Goal: Transaction & Acquisition: Obtain resource

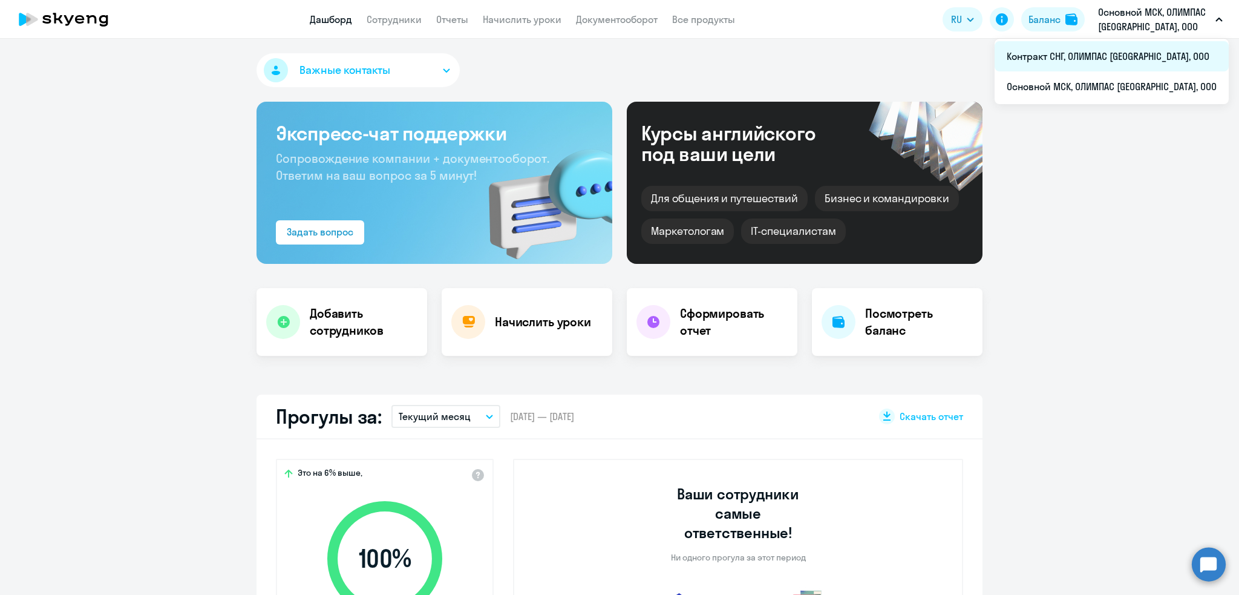
click at [1121, 58] on li "Контракт СНГ, ОЛИМПАС [GEOGRAPHIC_DATA], ООО" at bounding box center [1111, 56] width 234 height 30
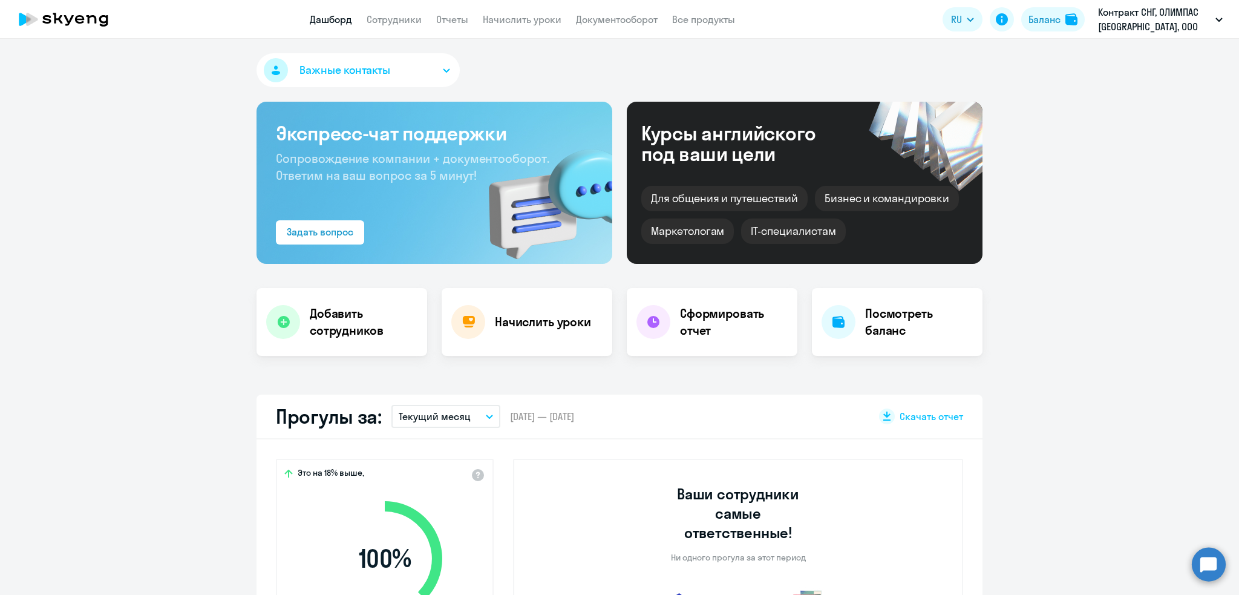
click at [486, 417] on icon "button" at bounding box center [489, 416] width 6 height 3
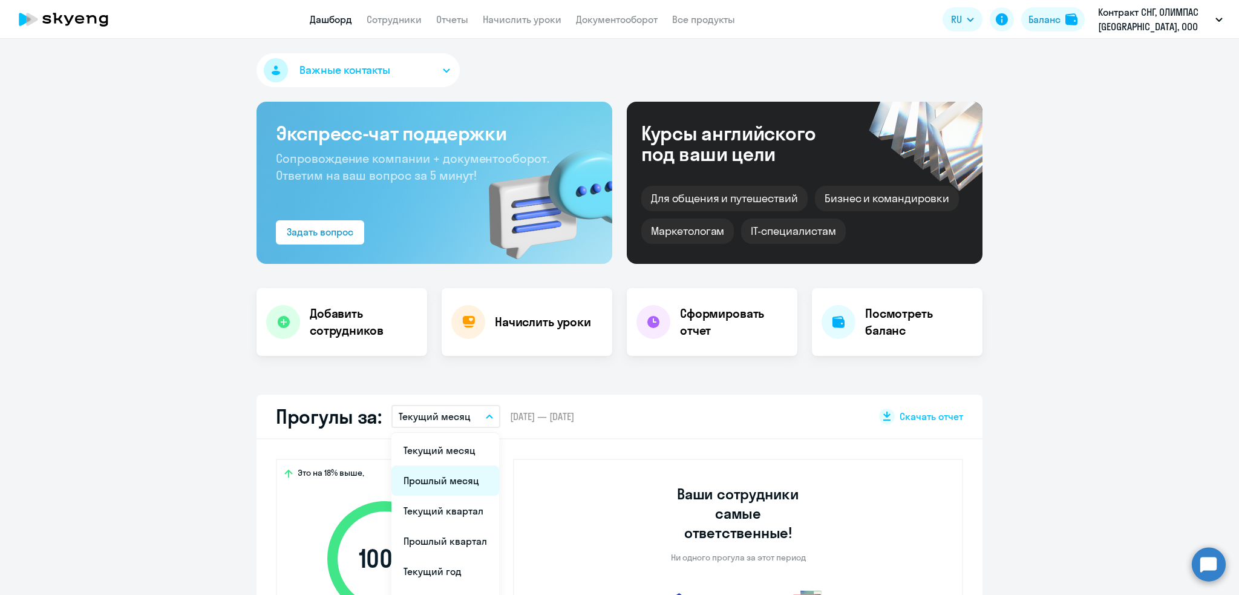
click at [449, 483] on li "Прошлый месяц" at bounding box center [445, 480] width 108 height 30
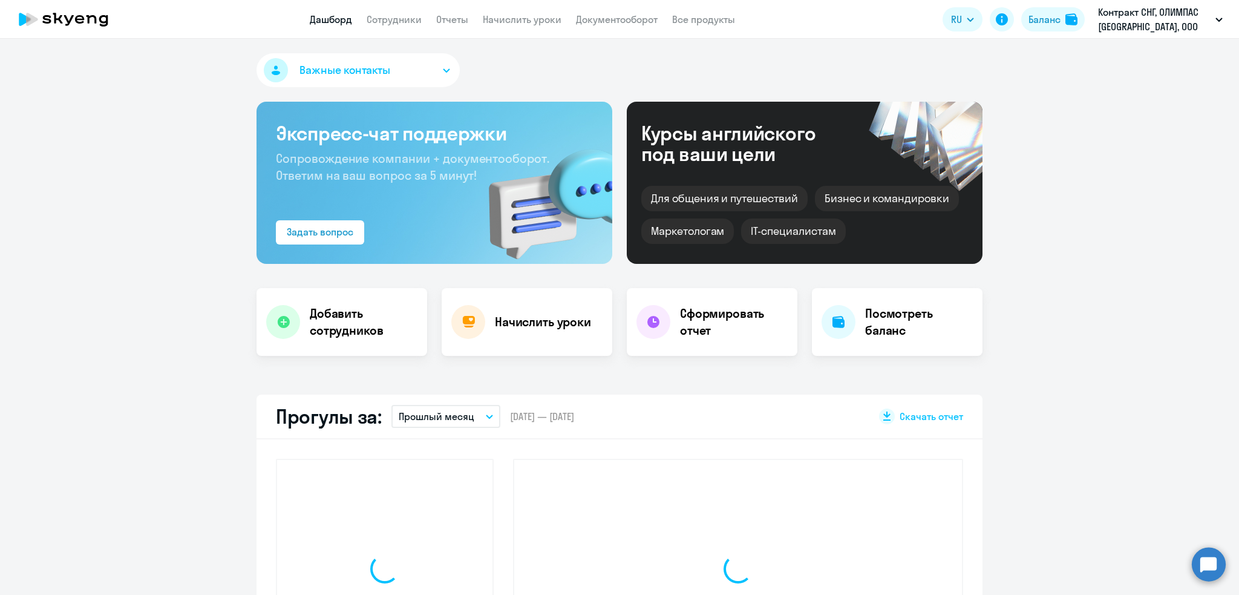
select select "30"
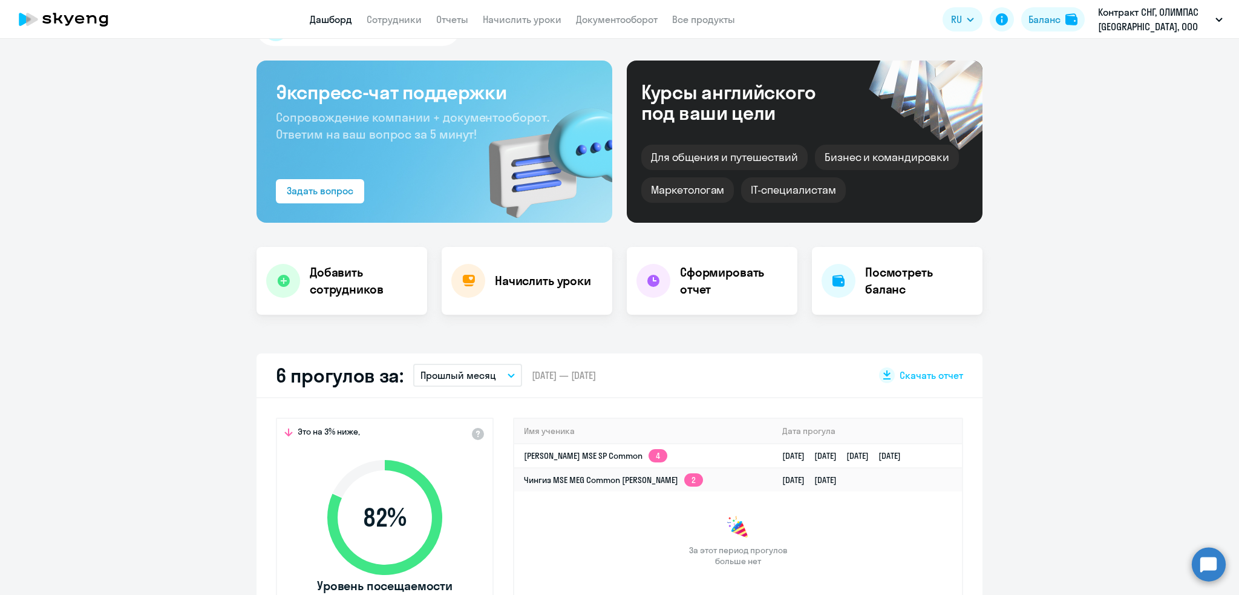
scroll to position [60, 0]
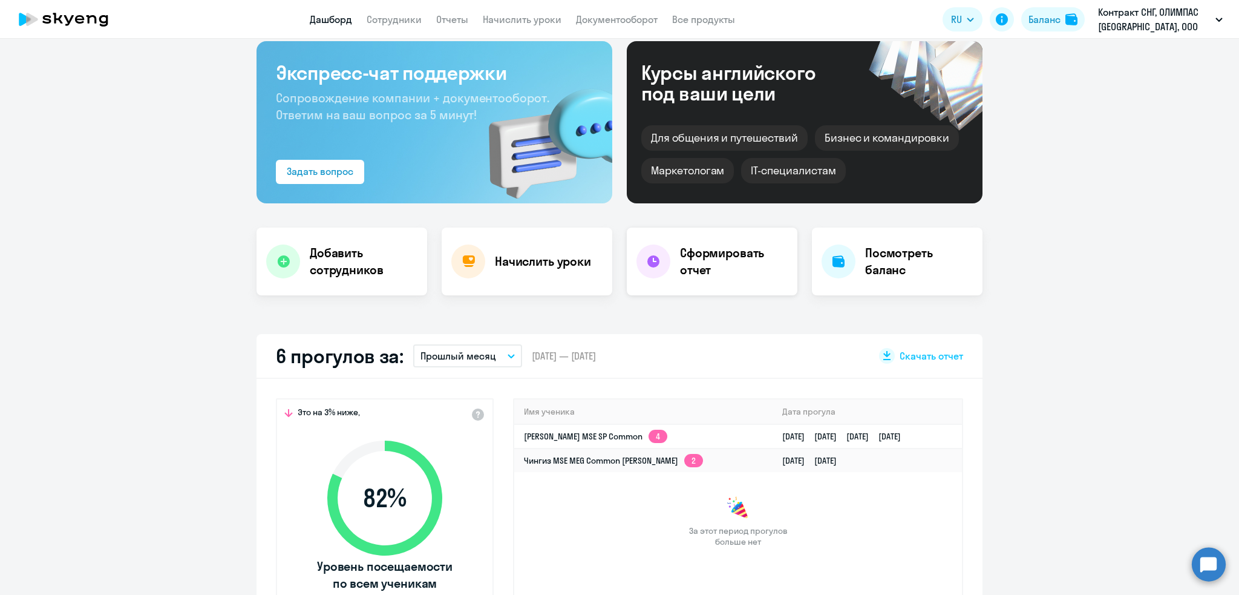
click at [698, 264] on h4 "Сформировать отчет" at bounding box center [734, 261] width 108 height 34
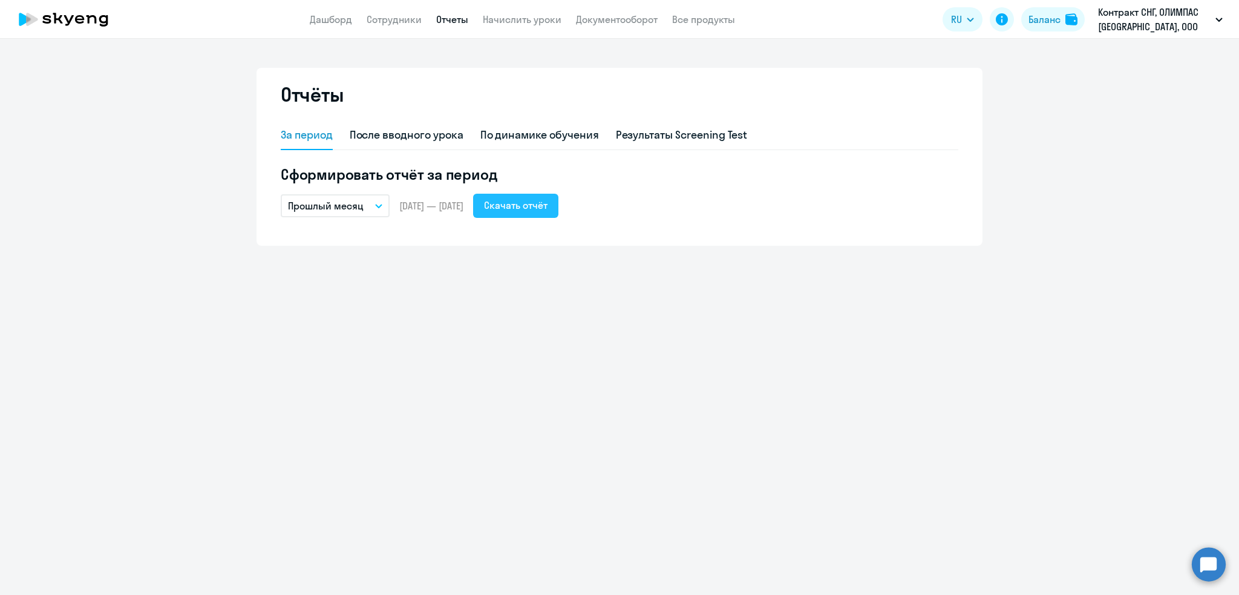
click at [547, 206] on div "Скачать отчёт" at bounding box center [516, 205] width 64 height 15
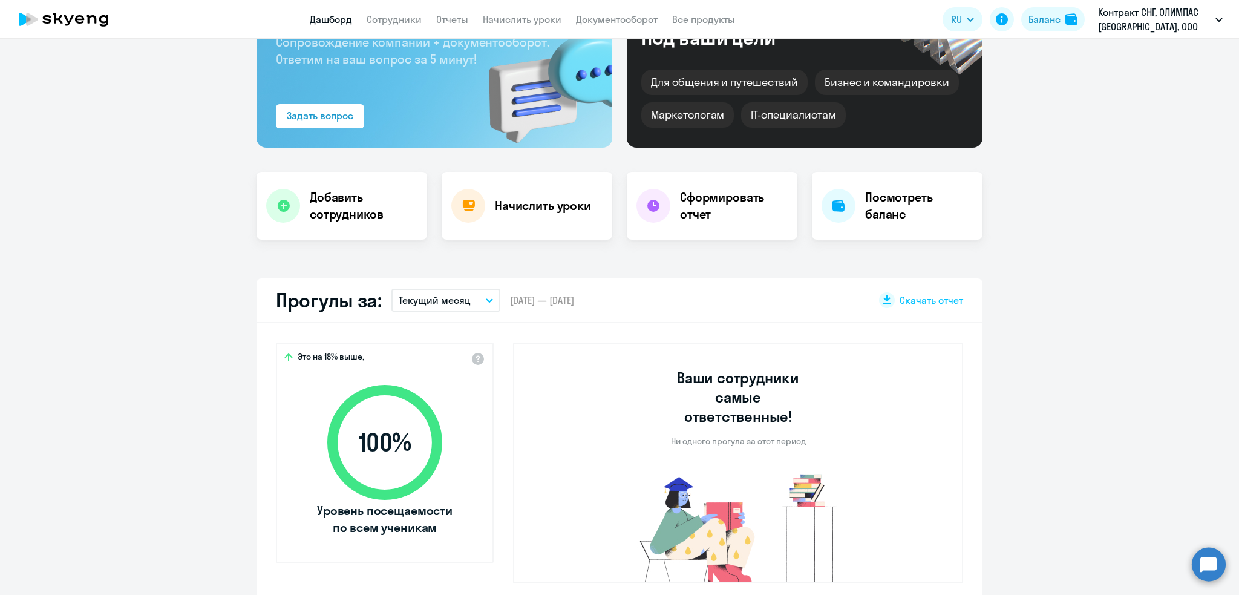
scroll to position [121, 0]
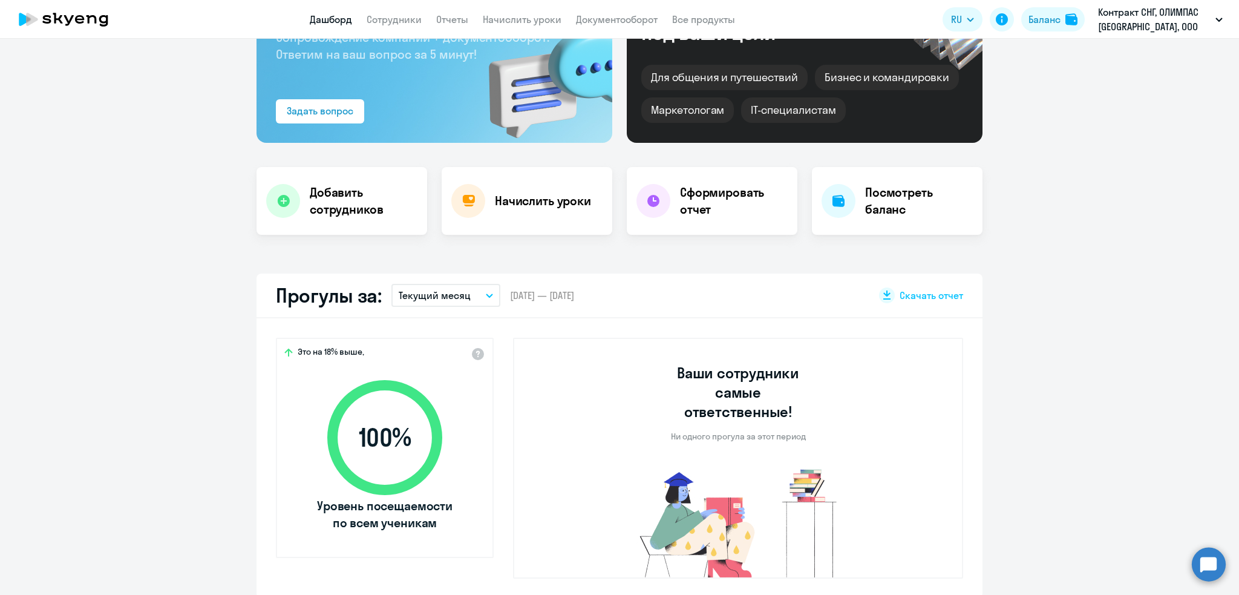
select select "30"
click at [451, 294] on p "Текущий месяц" at bounding box center [435, 295] width 72 height 15
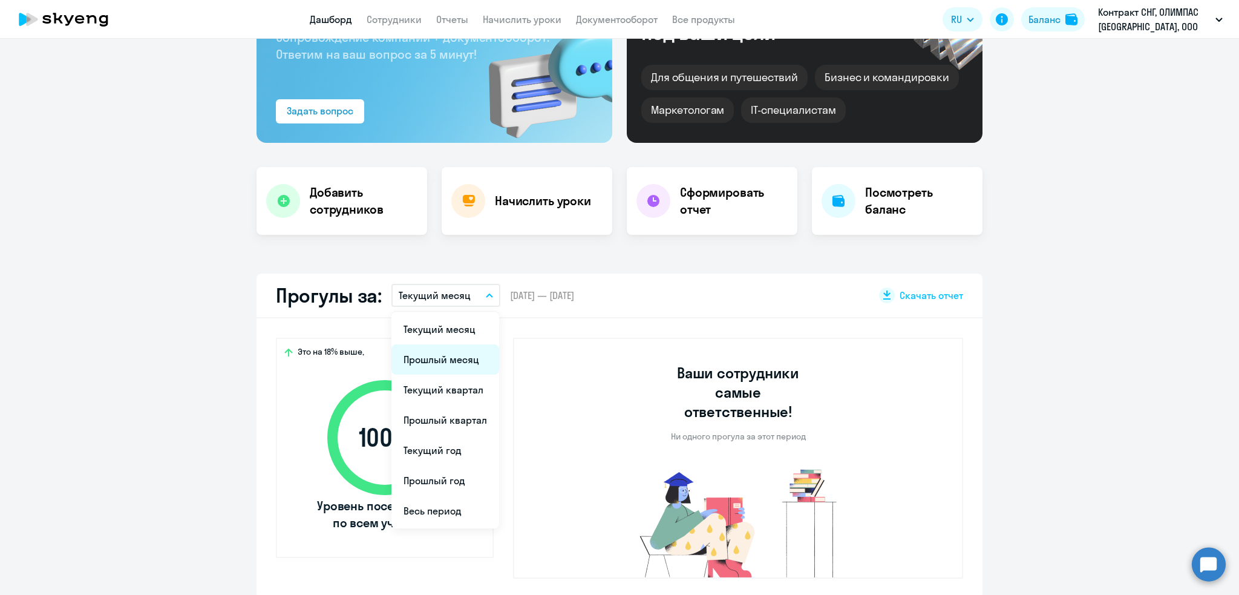
click at [421, 362] on li "Прошлый месяц" at bounding box center [445, 359] width 108 height 30
